Goal: Transaction & Acquisition: Purchase product/service

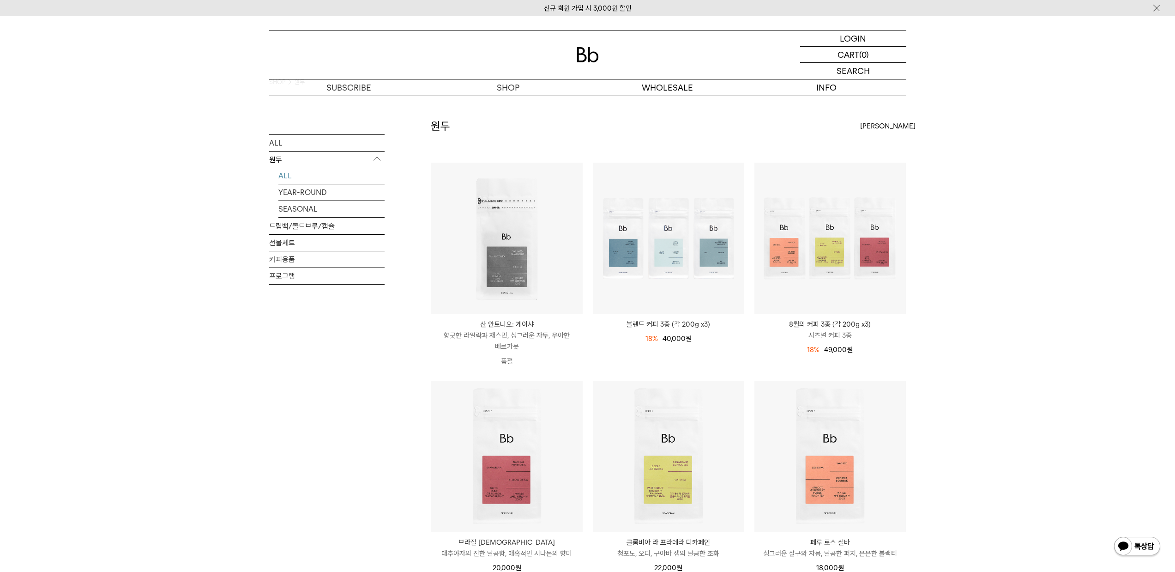
scroll to position [120, 0]
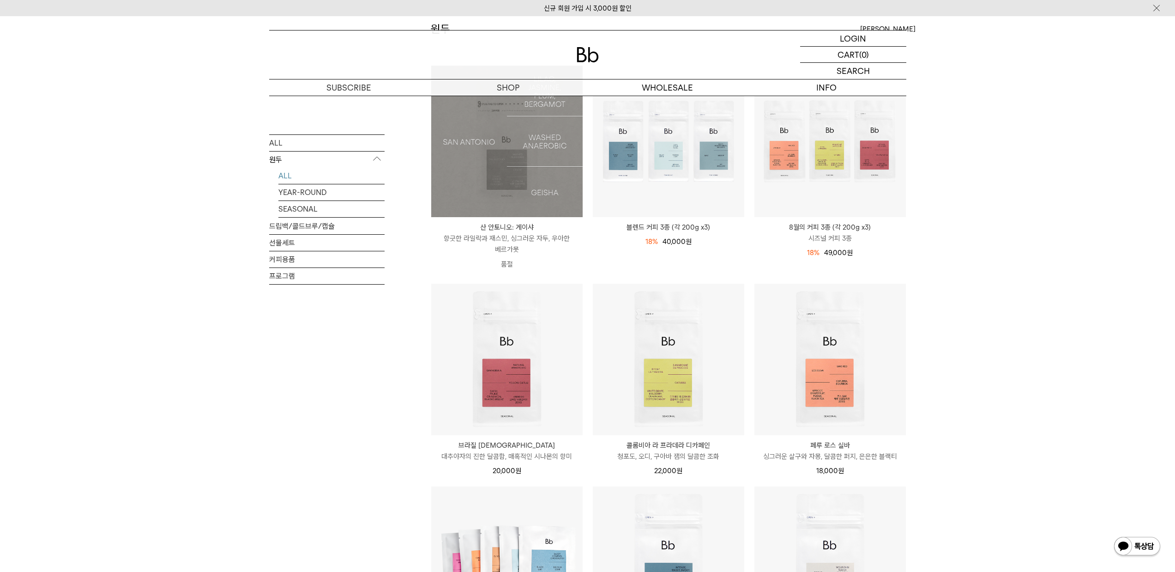
click at [534, 171] on img at bounding box center [506, 141] width 151 height 151
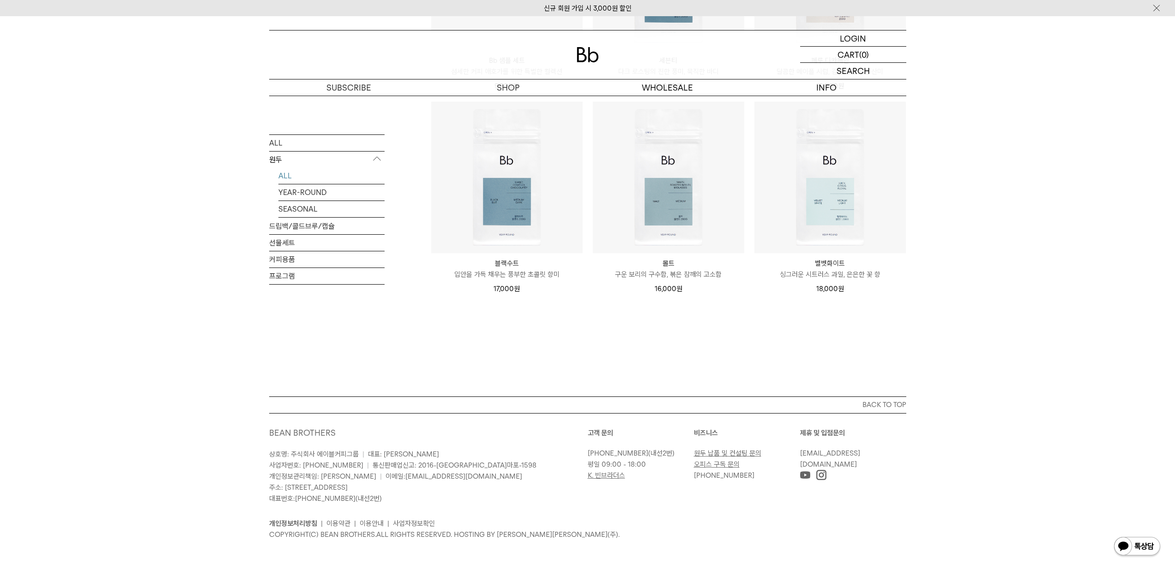
scroll to position [707, 0]
click at [1155, 6] on img at bounding box center [1156, 8] width 9 height 10
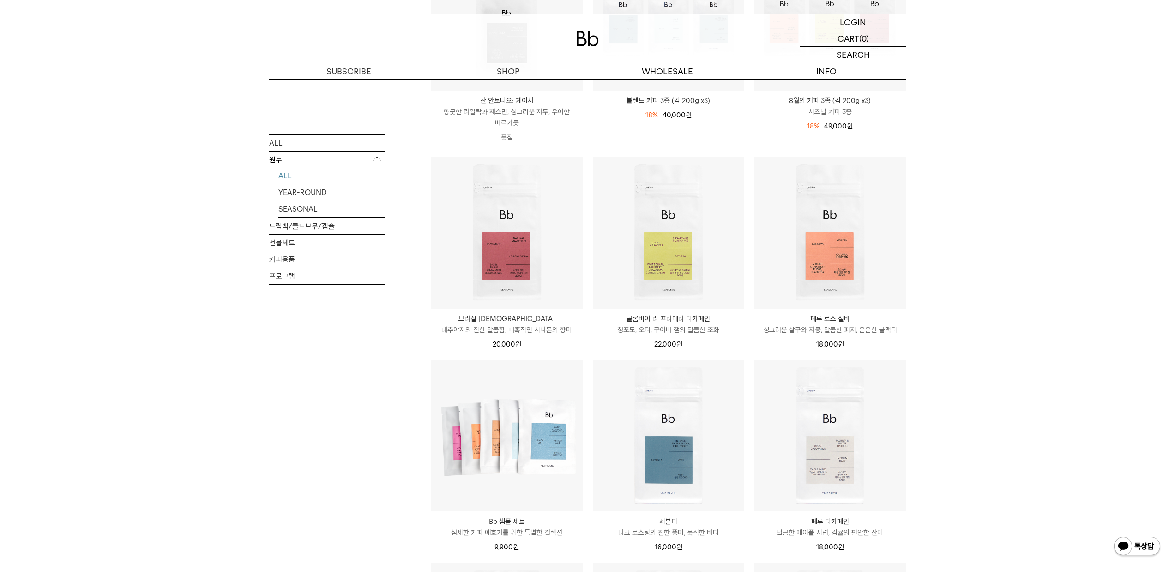
scroll to position [0, 0]
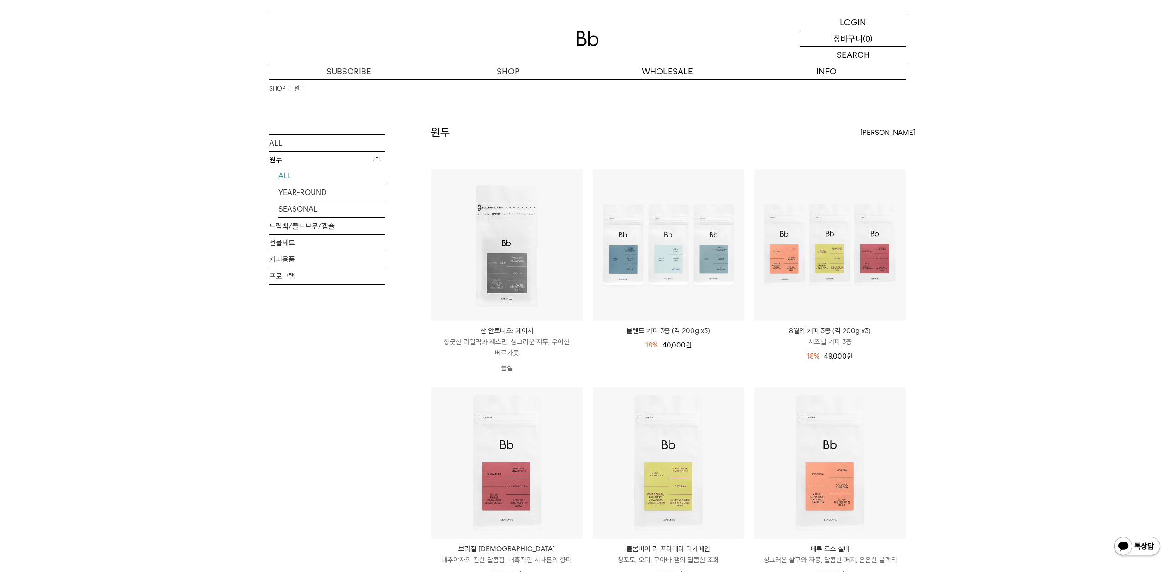
click at [861, 39] on p "장바구니" at bounding box center [848, 38] width 30 height 16
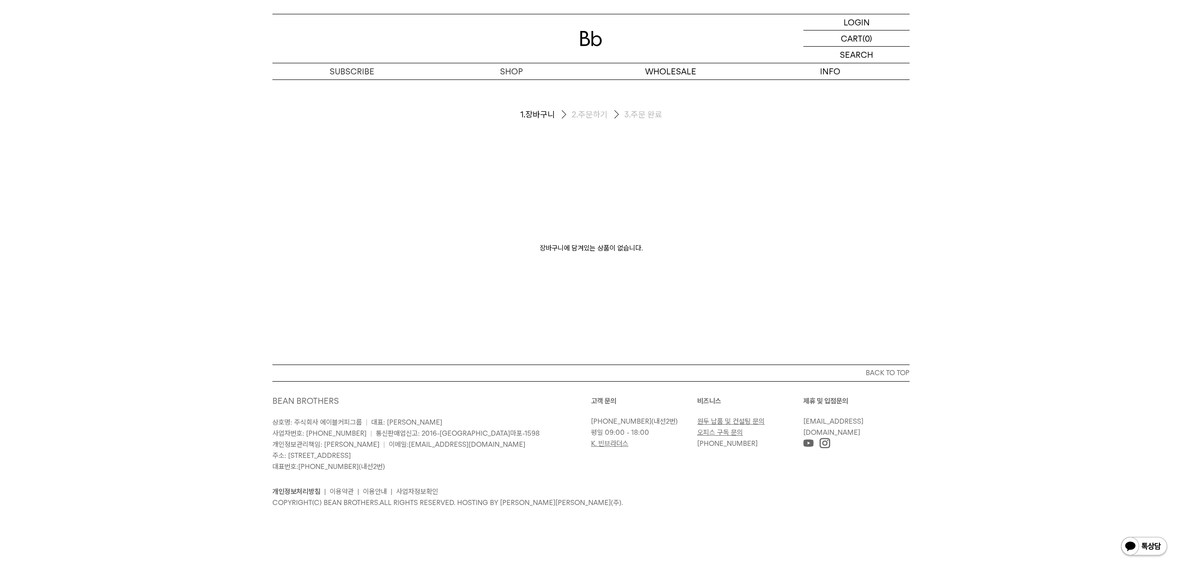
click at [589, 48] on div at bounding box center [590, 38] width 637 height 48
click at [590, 43] on img at bounding box center [591, 38] width 22 height 15
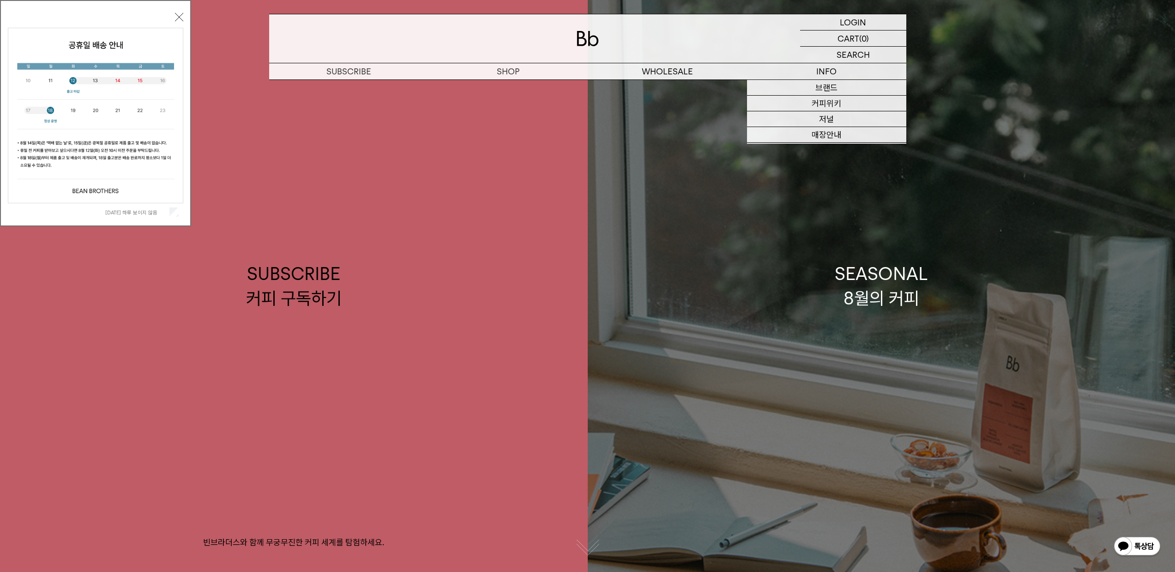
click at [868, 335] on link "SEASONAL 8월의 커피" at bounding box center [882, 286] width 588 height 572
